Goal: Task Accomplishment & Management: Complete application form

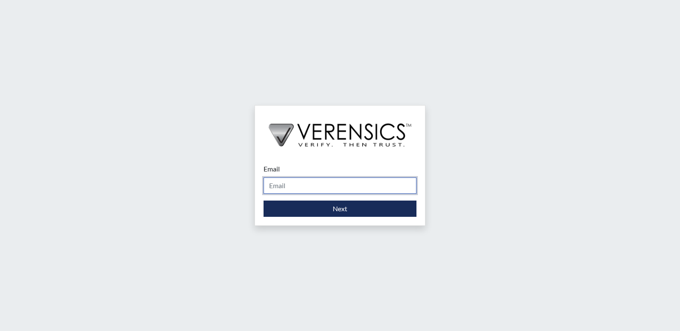
click at [333, 178] on input "Email" at bounding box center [340, 185] width 153 height 16
type input "[PERSON_NAME][EMAIL_ADDRESS][PERSON_NAME][DOMAIN_NAME]"
click at [320, 219] on div "Email [PERSON_NAME][EMAIL_ADDRESS][PERSON_NAME][DOMAIN_NAME] Please provide you…" at bounding box center [340, 190] width 170 height 70
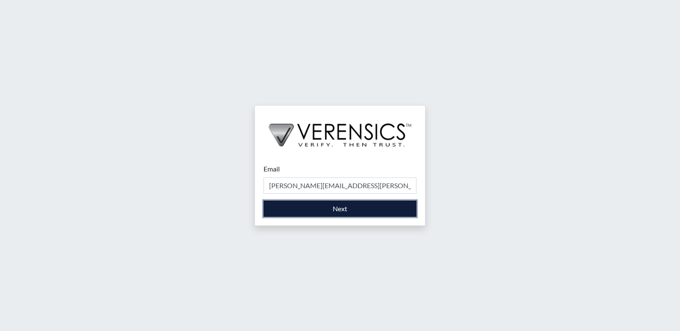
click at [320, 215] on button "Next" at bounding box center [340, 208] width 153 height 16
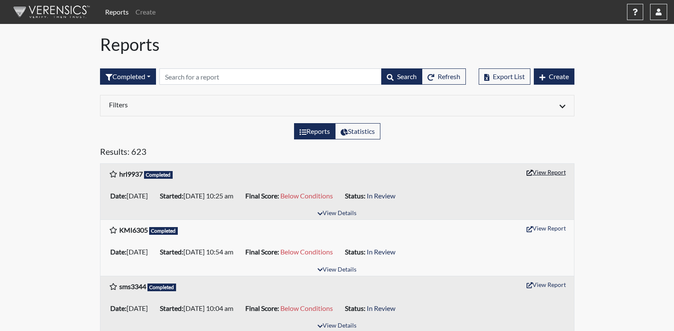
click at [539, 172] on button "View Report" at bounding box center [546, 171] width 47 height 13
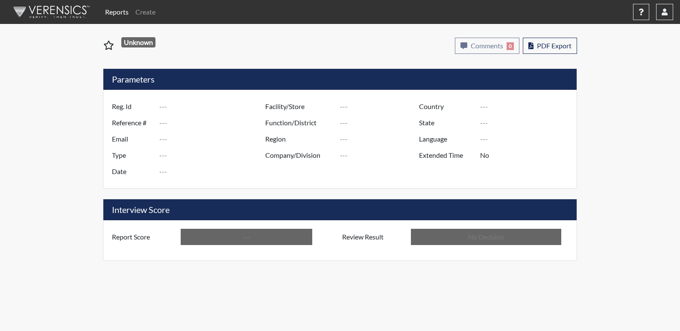
type input "hrl9937"
type input "50910"
type input "---"
type input "Corrections Pre-Employment"
type input "[DATE]"
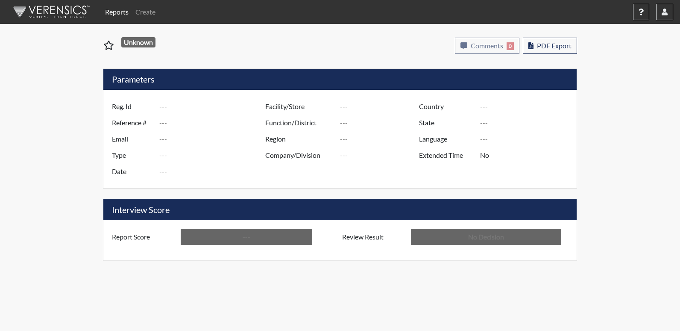
type input "[PERSON_NAME]"
type input "[GEOGRAPHIC_DATA]"
type input "[US_STATE]"
type input "English"
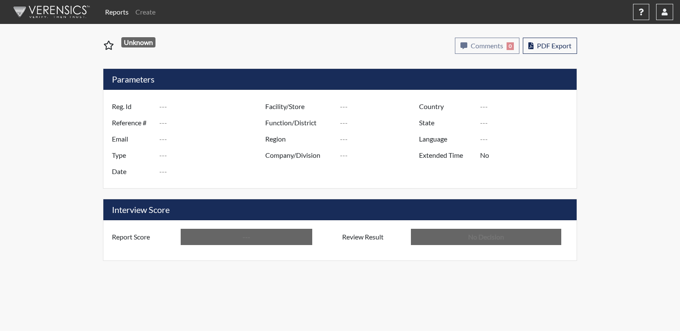
type input "Below Conditions"
type input "In Review"
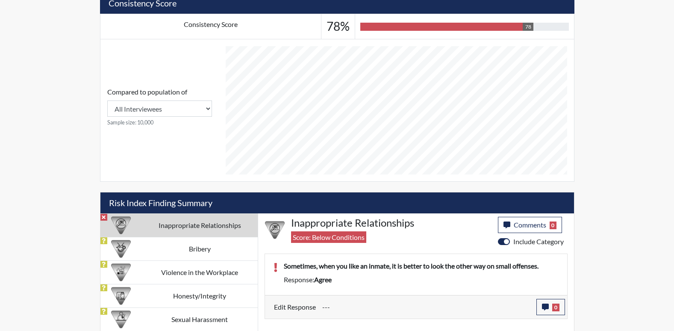
scroll to position [326, 0]
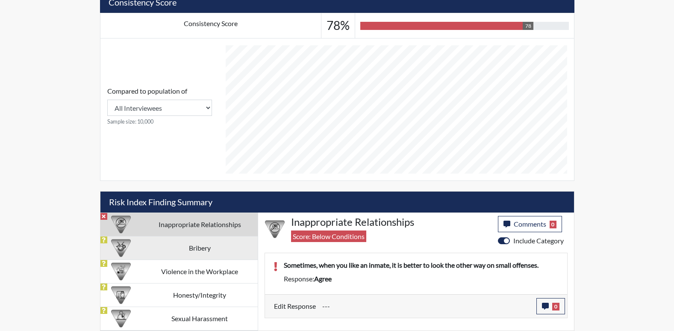
click at [186, 250] on td "Bribery" at bounding box center [200, 248] width 116 height 24
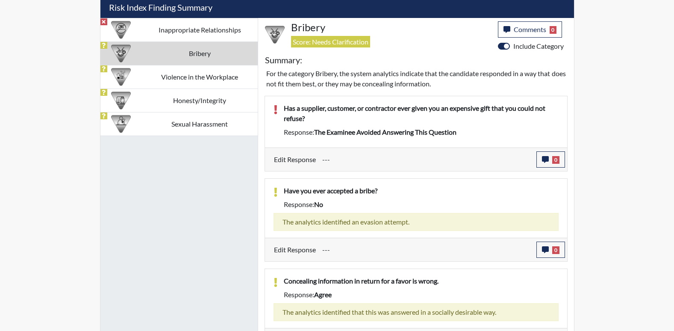
scroll to position [542, 0]
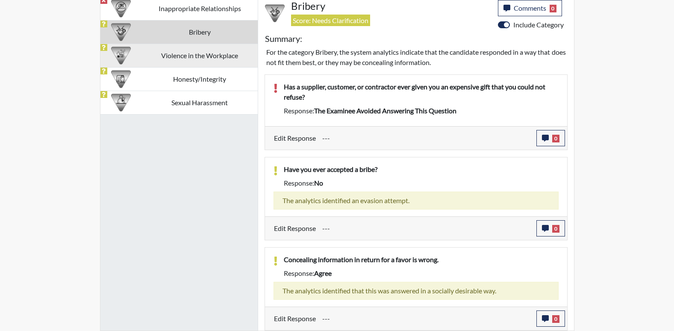
click at [200, 57] on td "Violence in the Workplace" at bounding box center [200, 56] width 116 height 24
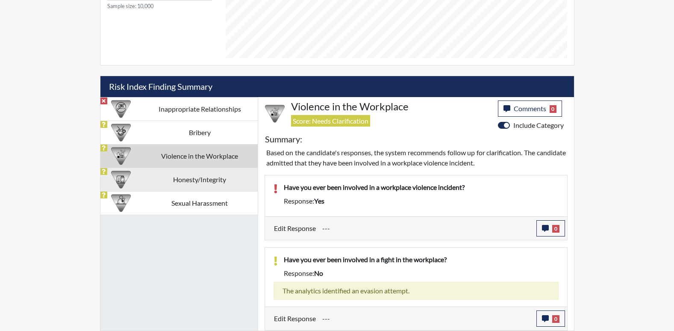
click at [203, 181] on td "Honesty/Integrity" at bounding box center [200, 180] width 116 height 24
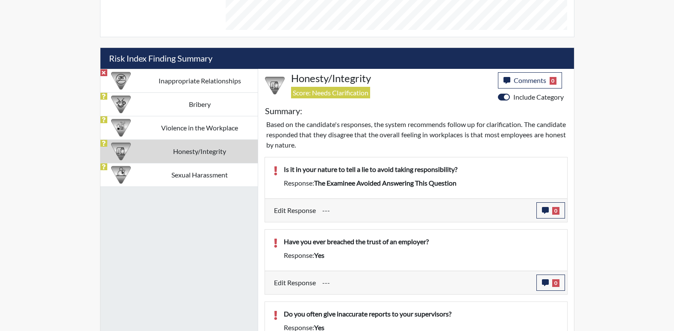
scroll to position [371, 0]
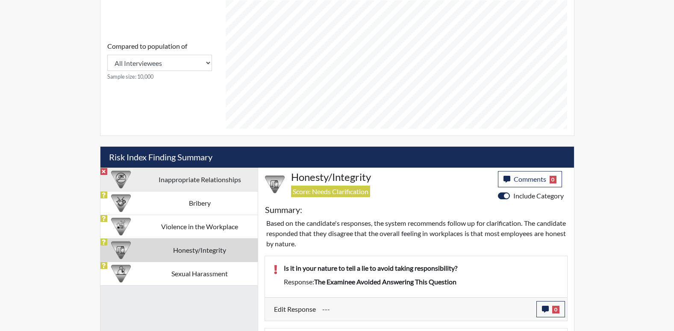
click at [189, 179] on td "Inappropriate Relationships" at bounding box center [200, 180] width 116 height 24
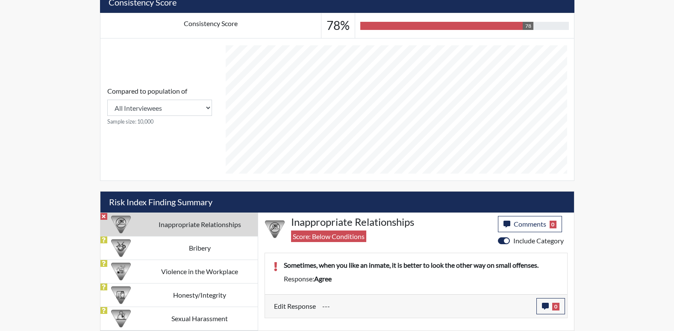
click at [555, 318] on div "Sometimes, when you like an inmate, it is better to look the other way on small…" at bounding box center [416, 285] width 303 height 65
click at [553, 308] on span "0" at bounding box center [555, 307] width 7 height 8
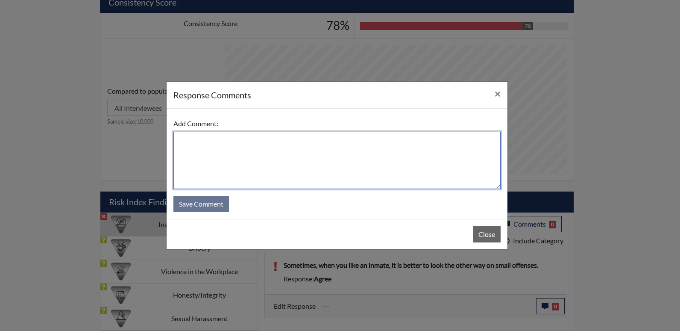
click at [286, 160] on textarea at bounding box center [337, 160] width 327 height 57
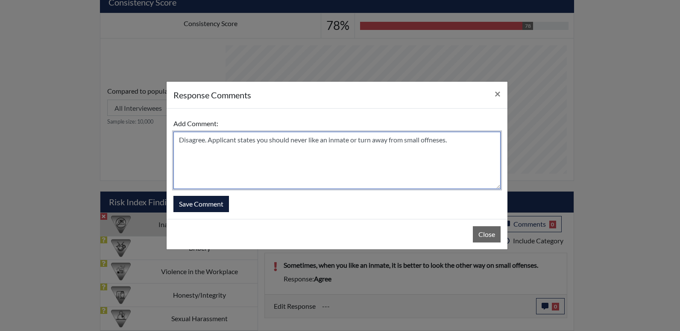
type textarea "Disagree. Applicant states you should never like an inmate or turn away from sm…"
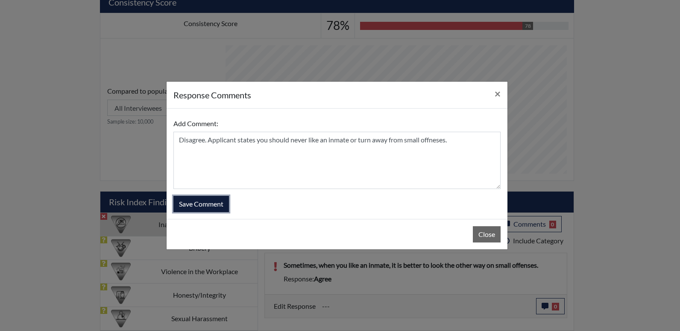
click at [204, 205] on button "Save Comment" at bounding box center [202, 204] width 56 height 16
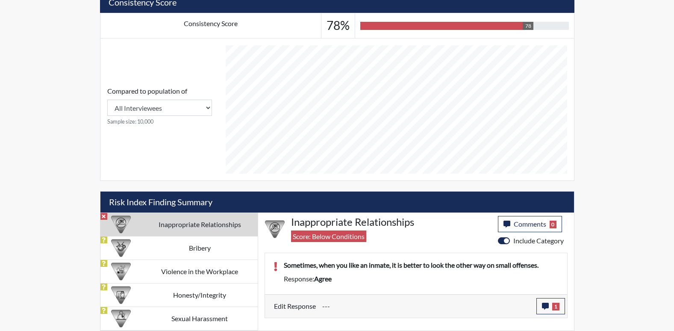
scroll to position [142, 355]
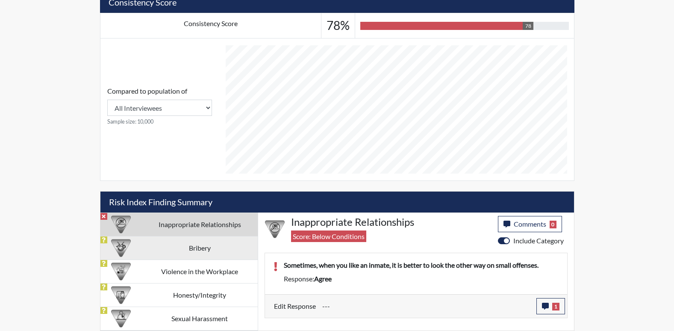
click at [207, 247] on td "Bribery" at bounding box center [200, 248] width 116 height 24
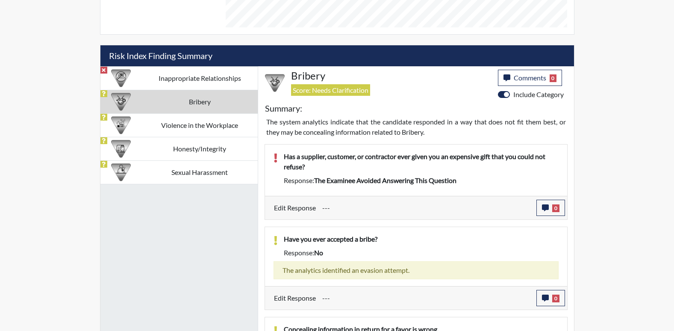
scroll to position [540, 0]
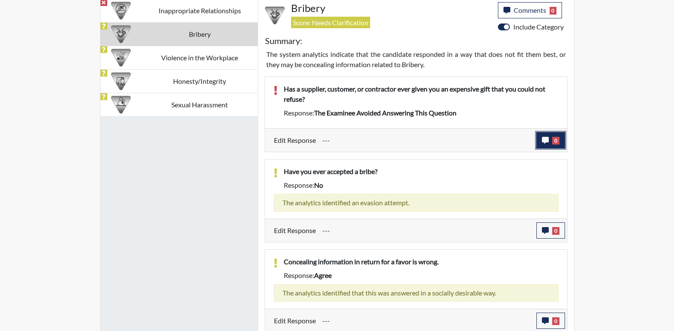
click at [553, 136] on button "0" at bounding box center [550, 140] width 29 height 16
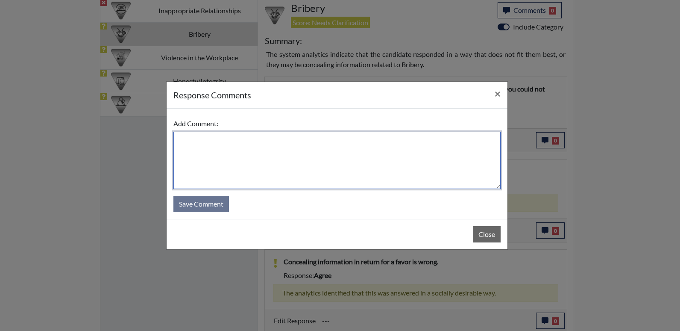
click at [233, 138] on textarea at bounding box center [337, 160] width 327 height 57
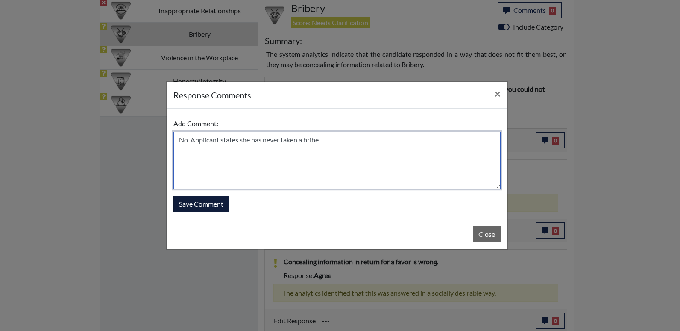
type textarea "No. Applicant states she has never taken a bribe."
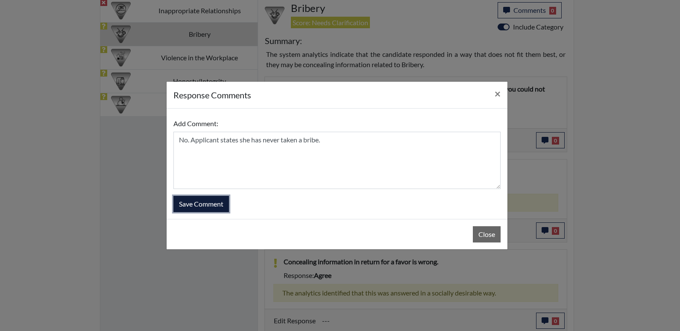
click at [177, 200] on button "Save Comment" at bounding box center [202, 204] width 56 height 16
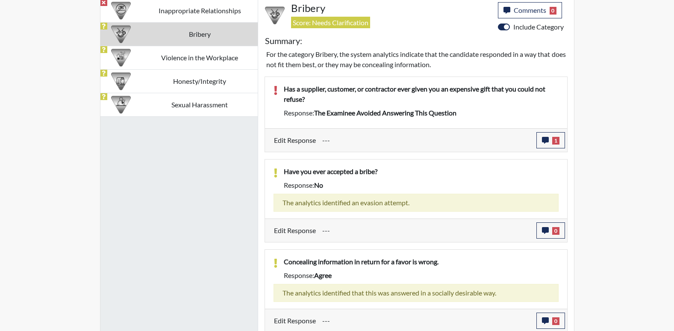
scroll to position [142, 355]
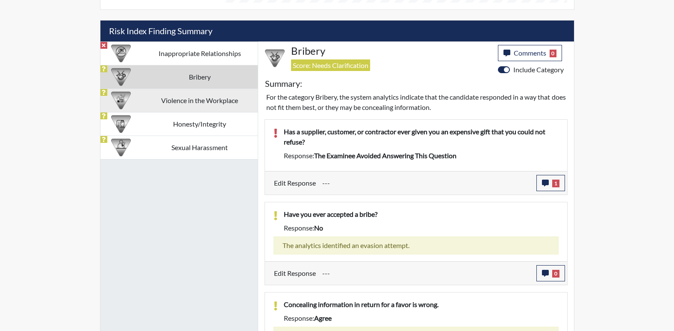
click at [223, 103] on td "Violence in the Workplace" at bounding box center [200, 100] width 116 height 24
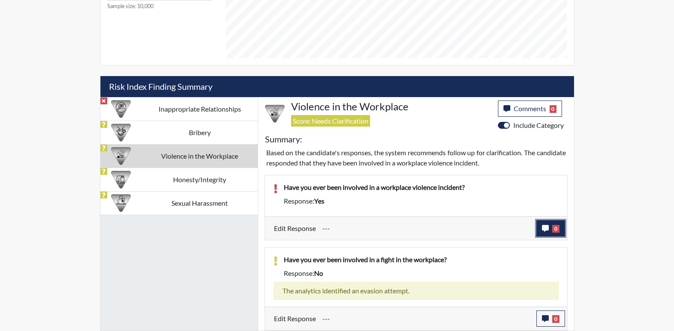
click at [549, 225] on button "0" at bounding box center [550, 228] width 29 height 16
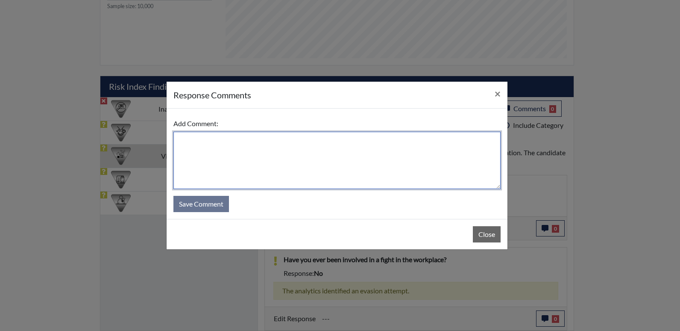
click at [214, 152] on textarea at bounding box center [337, 160] width 327 height 57
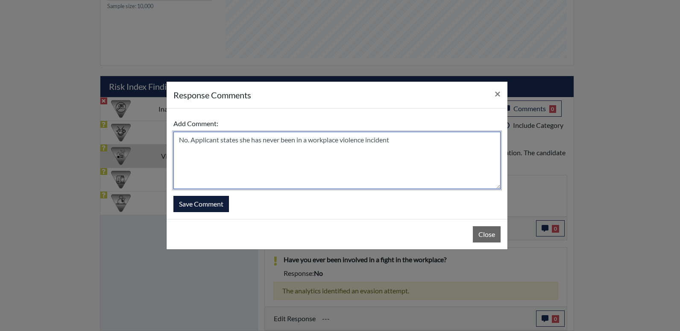
type textarea "No. Applicant states she has never been in a workplace violence incident"
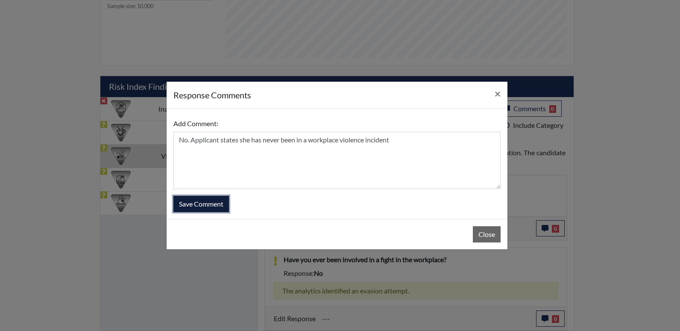
drag, startPoint x: 206, startPoint y: 208, endPoint x: 207, endPoint y: 196, distance: 12.4
click at [208, 207] on button "Save Comment" at bounding box center [202, 204] width 56 height 16
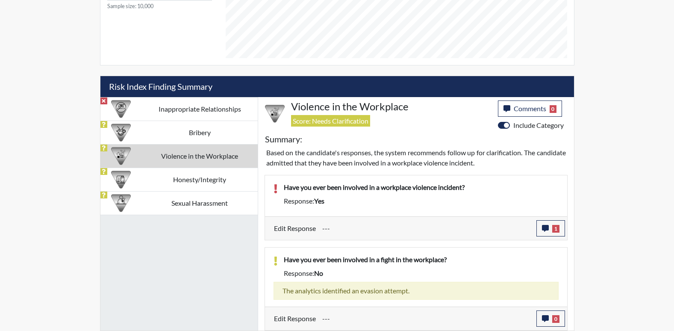
scroll to position [142, 355]
click at [219, 185] on td "Honesty/Integrity" at bounding box center [200, 180] width 116 height 24
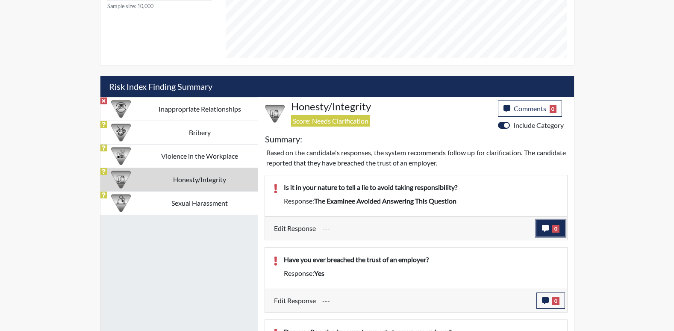
click at [551, 228] on button "0" at bounding box center [550, 228] width 29 height 16
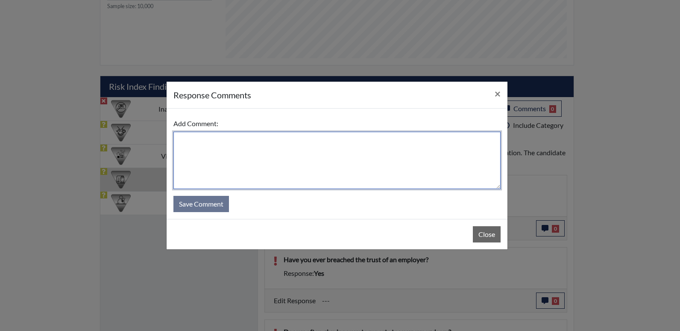
click at [210, 149] on textarea at bounding box center [337, 160] width 327 height 57
click at [210, 149] on textarea "N" at bounding box center [337, 160] width 327 height 57
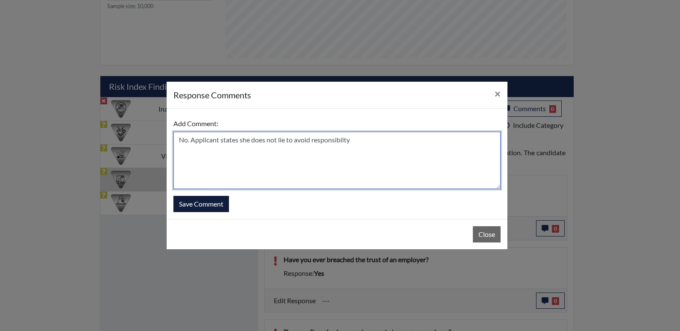
type textarea "No. Applicant states she does not lie to avoid responsibilty"
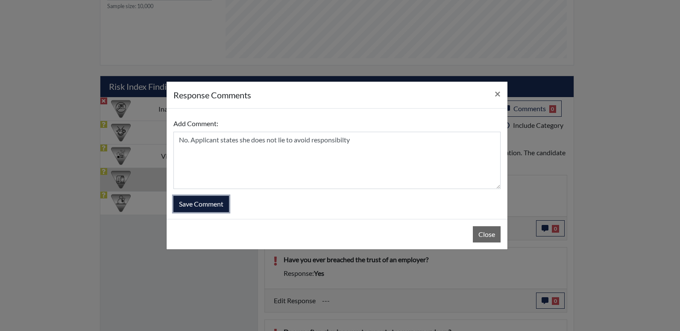
click at [197, 208] on button "Save Comment" at bounding box center [202, 204] width 56 height 16
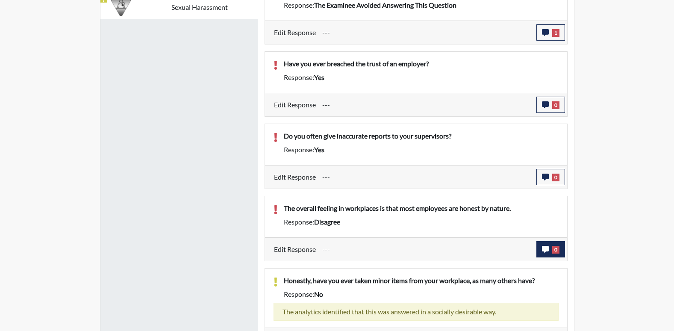
scroll to position [612, 0]
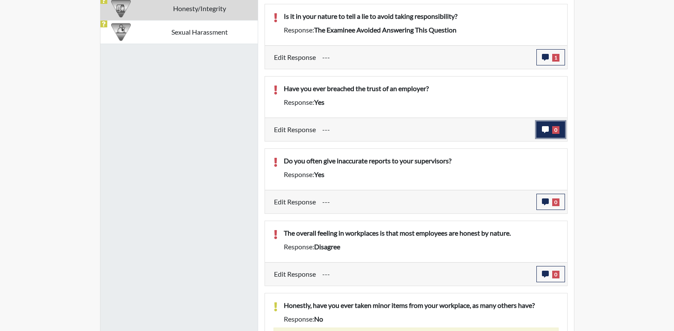
click at [554, 134] on span "0" at bounding box center [555, 130] width 7 height 8
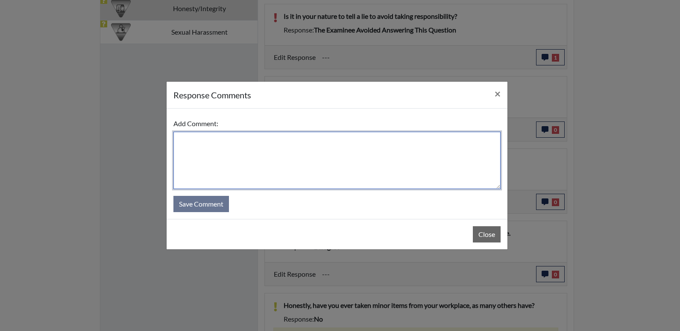
click at [313, 170] on textarea at bounding box center [337, 160] width 327 height 57
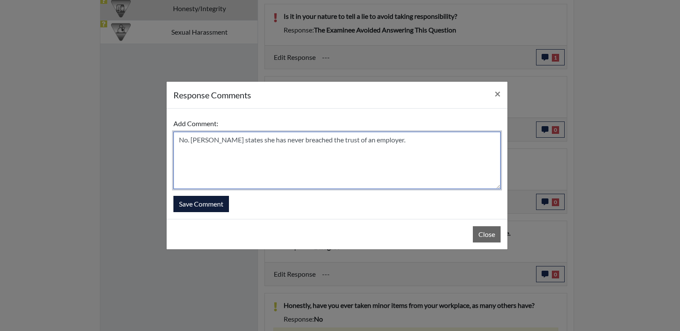
type textarea "No. Applcant states she has never breached the trust of an employer."
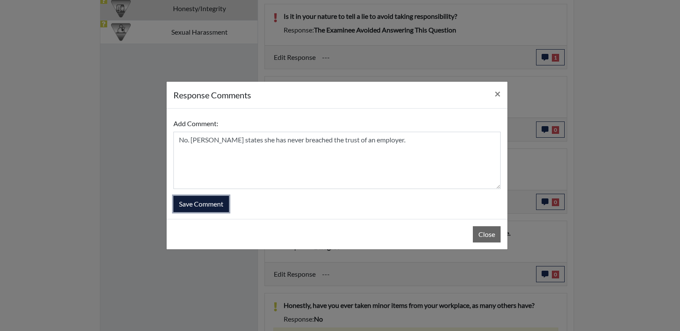
click at [199, 200] on button "Save Comment" at bounding box center [202, 204] width 56 height 16
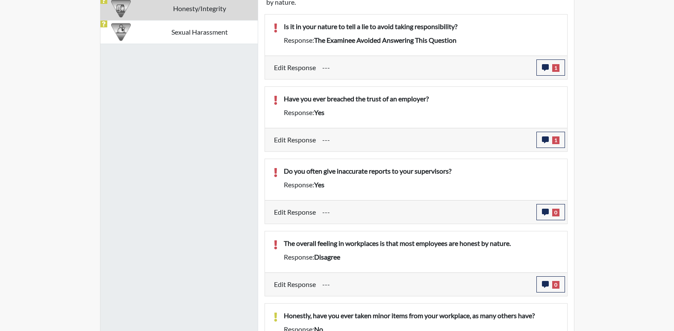
scroll to position [142, 355]
click at [559, 209] on button "0" at bounding box center [550, 212] width 29 height 16
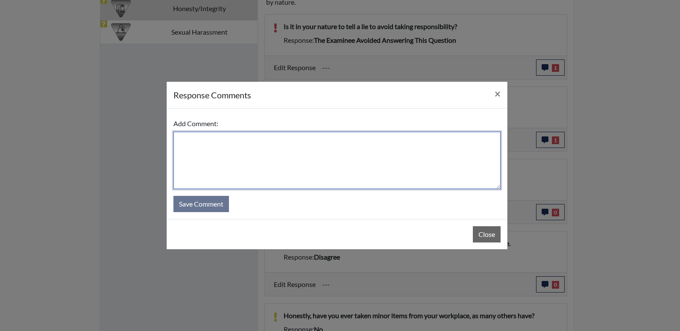
click at [234, 167] on textarea at bounding box center [337, 160] width 327 height 57
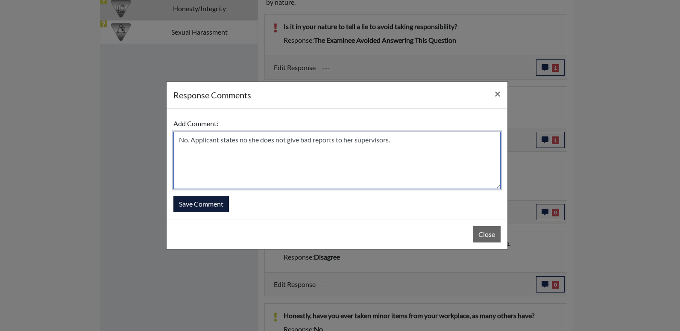
type textarea "No. Applicant states no she does not give bad reports to her supervisors."
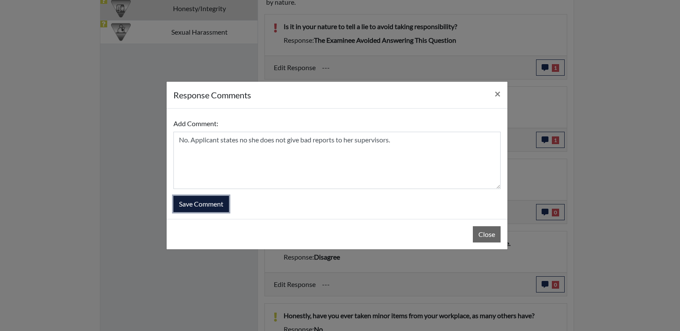
click at [224, 206] on button "Save Comment" at bounding box center [202, 204] width 56 height 16
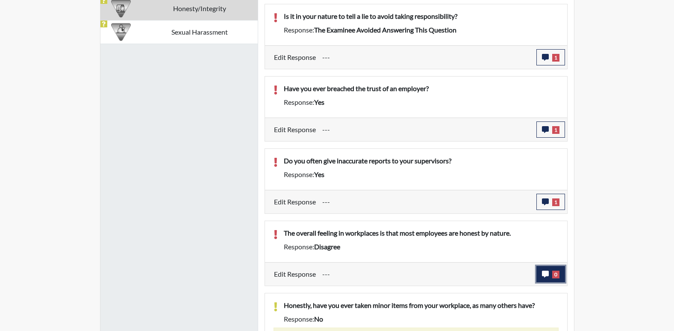
click at [558, 281] on button "0" at bounding box center [550, 274] width 29 height 16
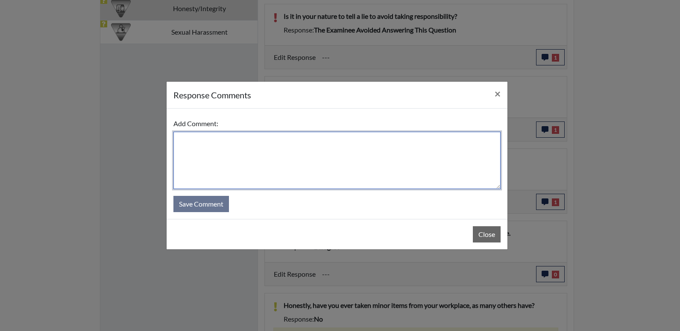
click at [259, 176] on textarea at bounding box center [337, 160] width 327 height 57
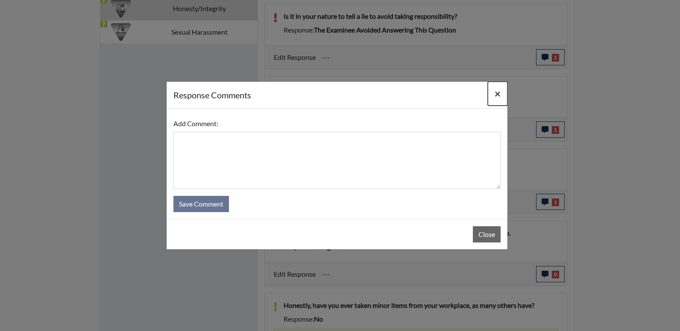
click at [497, 94] on span "×" at bounding box center [498, 93] width 6 height 12
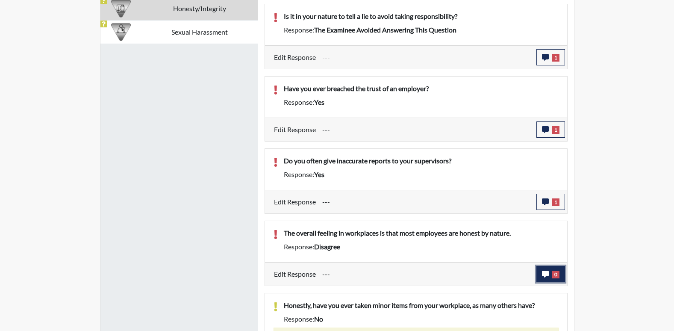
click at [557, 275] on span "0" at bounding box center [555, 275] width 7 height 8
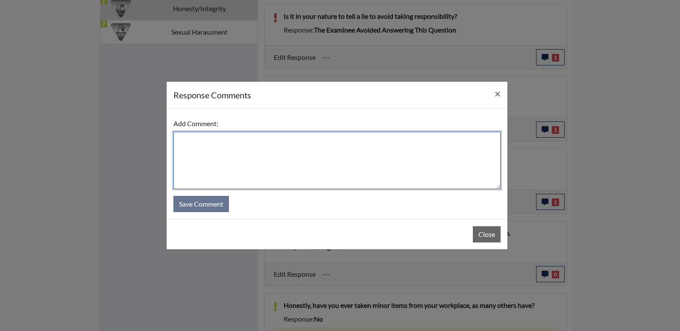
click at [234, 166] on textarea at bounding box center [337, 160] width 327 height 57
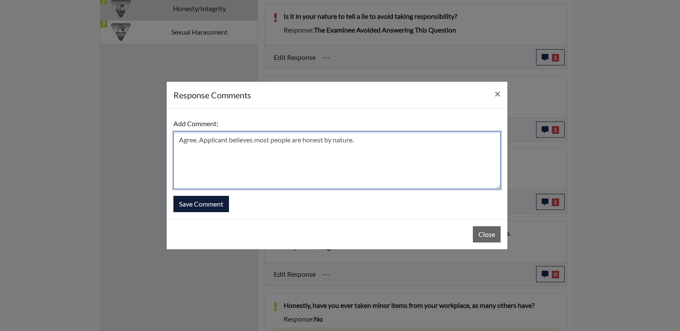
type textarea "Agree. Applicant believes most people are honest by nature."
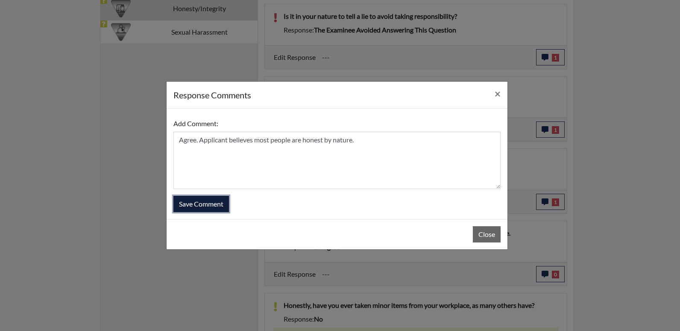
click at [206, 205] on button "Save Comment" at bounding box center [202, 204] width 56 height 16
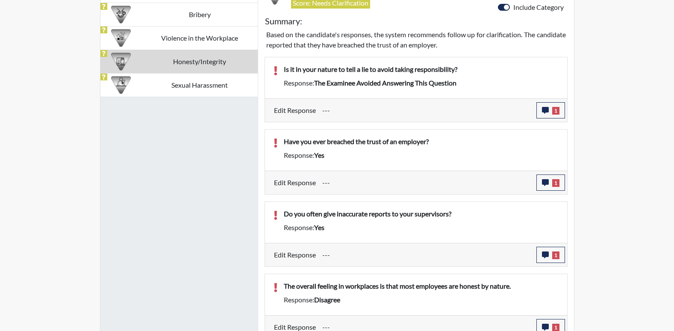
scroll to position [399, 0]
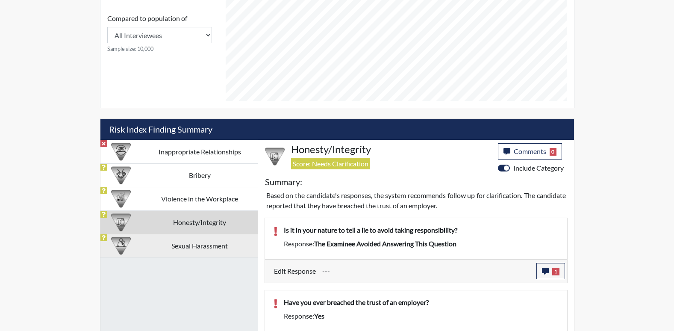
click at [185, 245] on td "Sexual Harassment" at bounding box center [200, 246] width 116 height 24
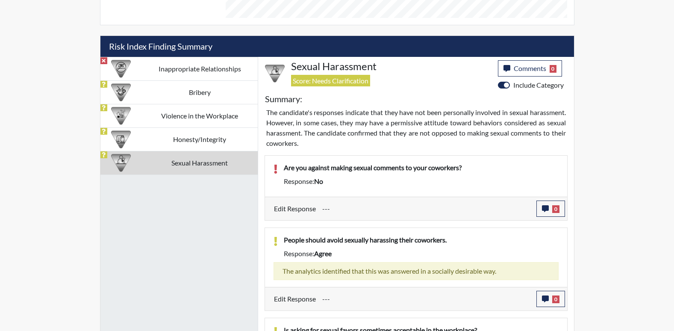
scroll to position [484, 0]
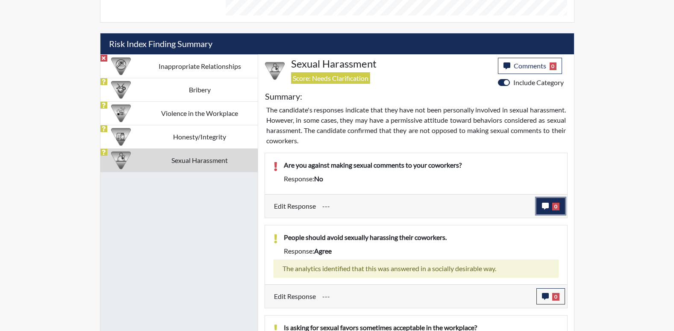
click at [546, 206] on icon "button" at bounding box center [545, 206] width 7 height 7
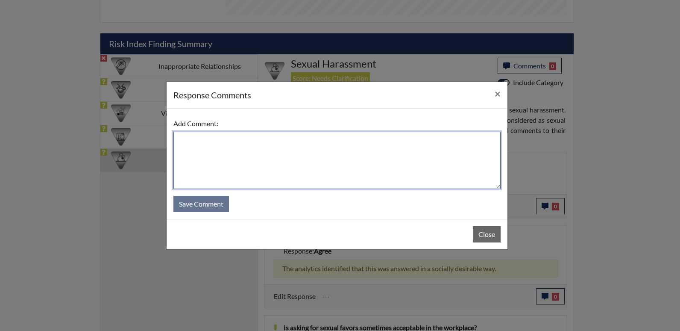
click at [241, 160] on textarea at bounding box center [337, 160] width 327 height 57
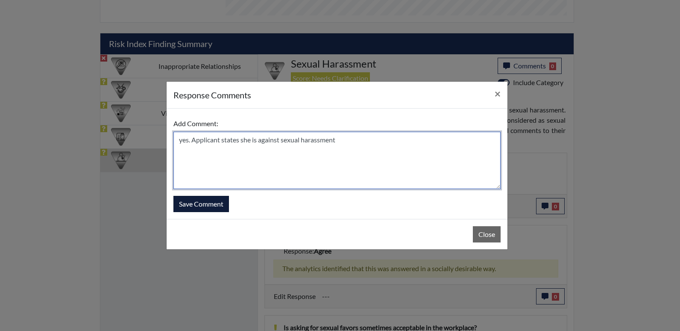
type textarea "yes. Applicant states she is against sexual harassment"
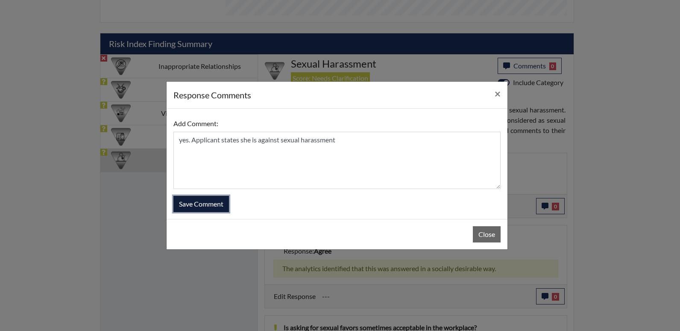
click at [176, 206] on button "Save Comment" at bounding box center [202, 204] width 56 height 16
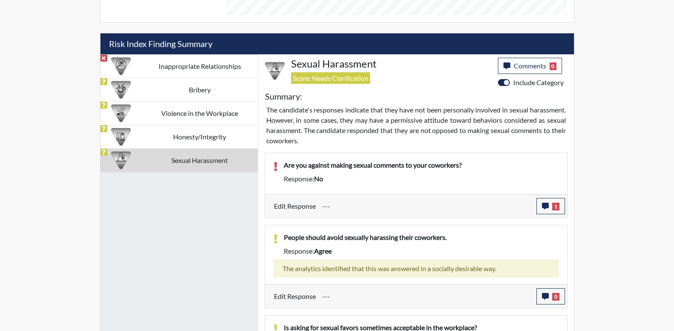
scroll to position [142, 355]
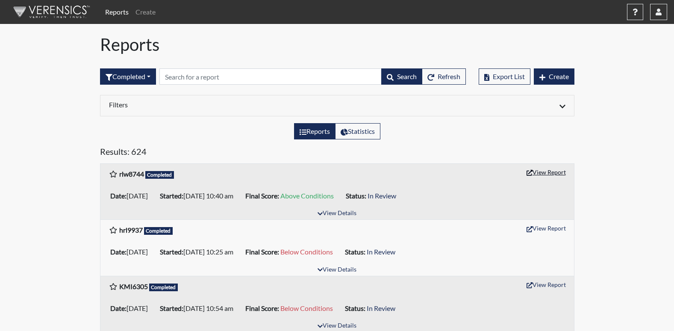
click at [551, 175] on button "View Report" at bounding box center [546, 171] width 47 height 13
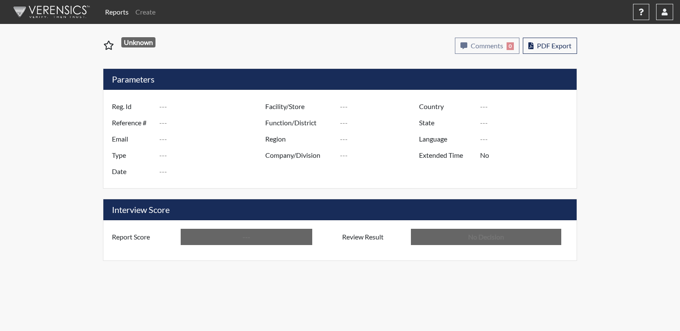
type input "rlw8744"
type input "50911"
type input "---"
type input "Corrections Pre-Employment"
type input "Aug 25, 2025"
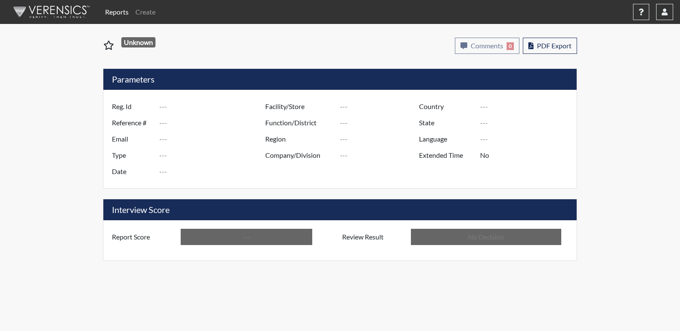
type input "[PERSON_NAME]"
type input "[GEOGRAPHIC_DATA]"
type input "[US_STATE]"
type input "English"
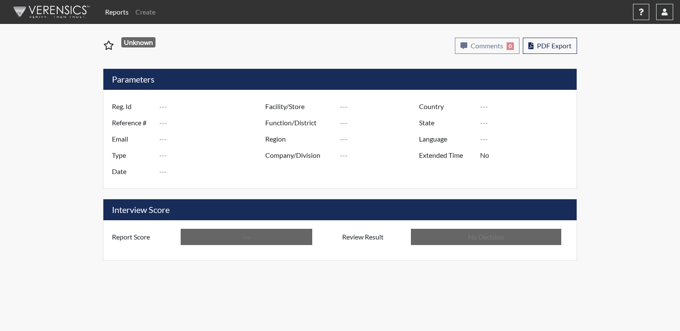
type input "Above Conditions"
type input "In Review"
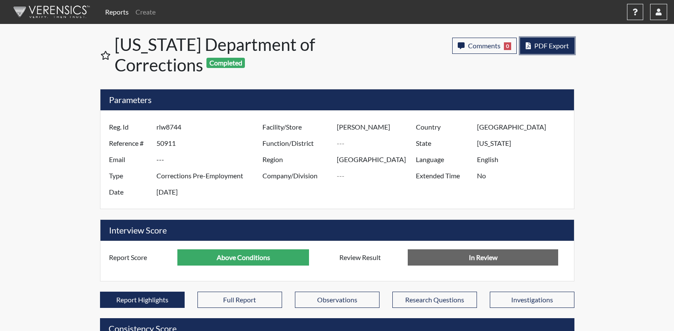
click at [549, 46] on span "PDF Export" at bounding box center [551, 45] width 35 height 8
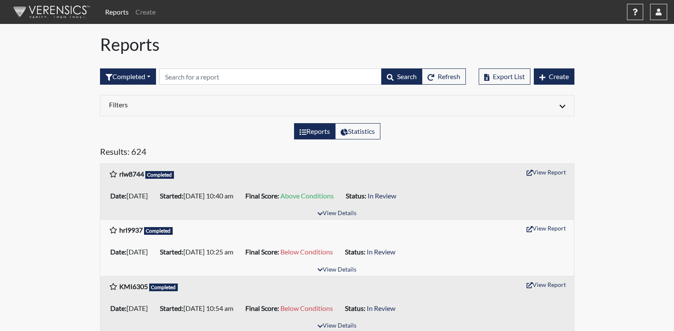
click at [547, 176] on button "View Report" at bounding box center [546, 171] width 47 height 13
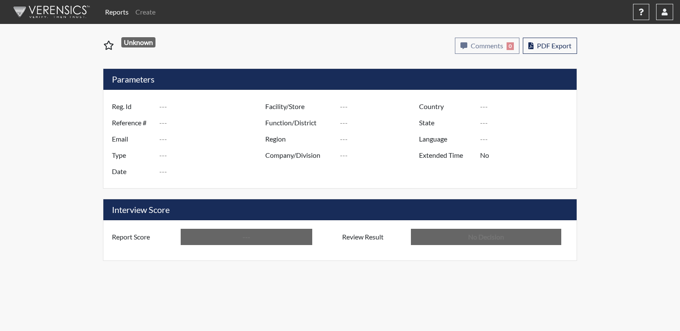
type input "dlj0025"
type input "50913"
type input "---"
type input "Corrections Pre-Employment"
type input "[DATE]"
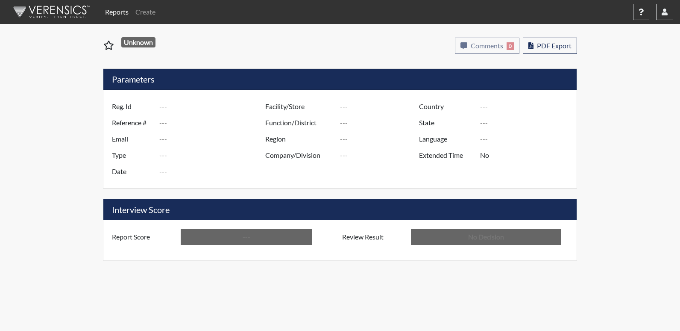
type input "[PERSON_NAME]"
type input "[GEOGRAPHIC_DATA]"
type input "[US_STATE]"
type input "English"
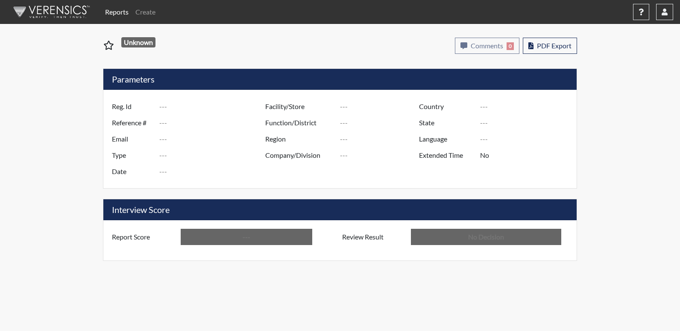
type input "Below Conditions"
type input "In Review"
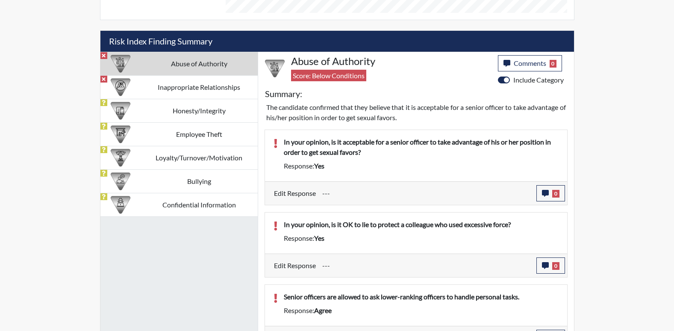
scroll to position [513, 0]
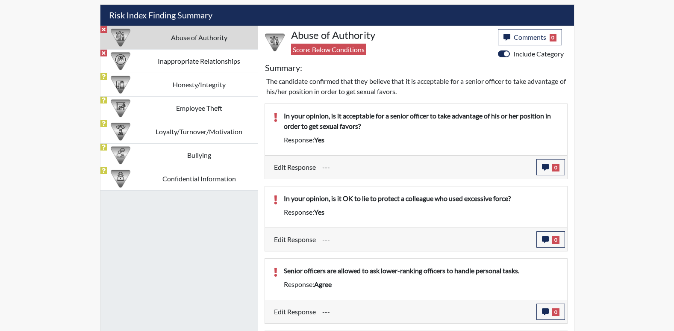
click at [217, 36] on td "Abuse of Authority" at bounding box center [199, 38] width 117 height 24
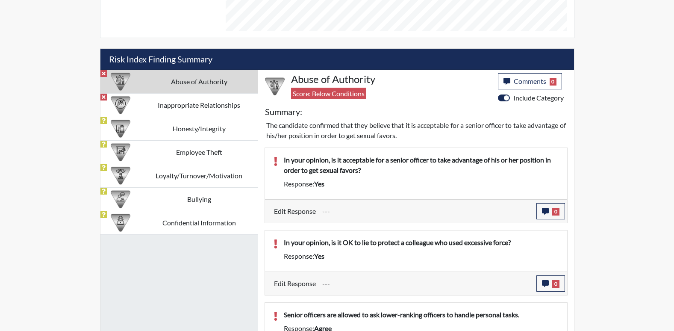
scroll to position [450, 0]
